Goal: Obtain resource: Download file/media

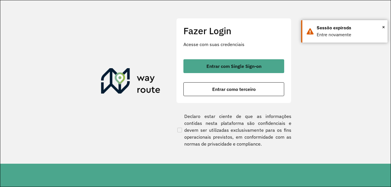
drag, startPoint x: 246, startPoint y: 63, endPoint x: 232, endPoint y: 12, distance: 53.5
click at [246, 63] on button "Entrar com Single Sign-on" at bounding box center [233, 66] width 101 height 14
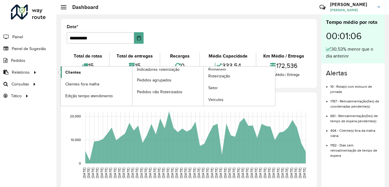
click at [77, 73] on span "Clientes" at bounding box center [73, 72] width 16 height 6
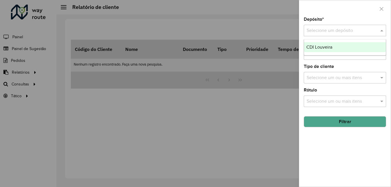
click at [336, 30] on input "text" at bounding box center [338, 30] width 65 height 7
drag, startPoint x: 336, startPoint y: 44, endPoint x: 338, endPoint y: 69, distance: 24.6
click at [336, 45] on div "CDI Louveira" at bounding box center [345, 47] width 82 height 10
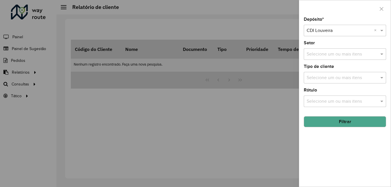
click at [354, 123] on button "Filtrar" at bounding box center [344, 121] width 82 height 11
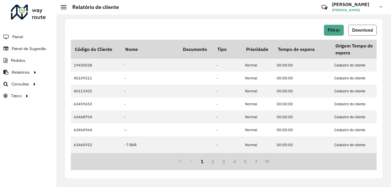
click at [354, 27] on button "Download" at bounding box center [362, 30] width 28 height 11
